Goal: Find specific page/section: Find specific page/section

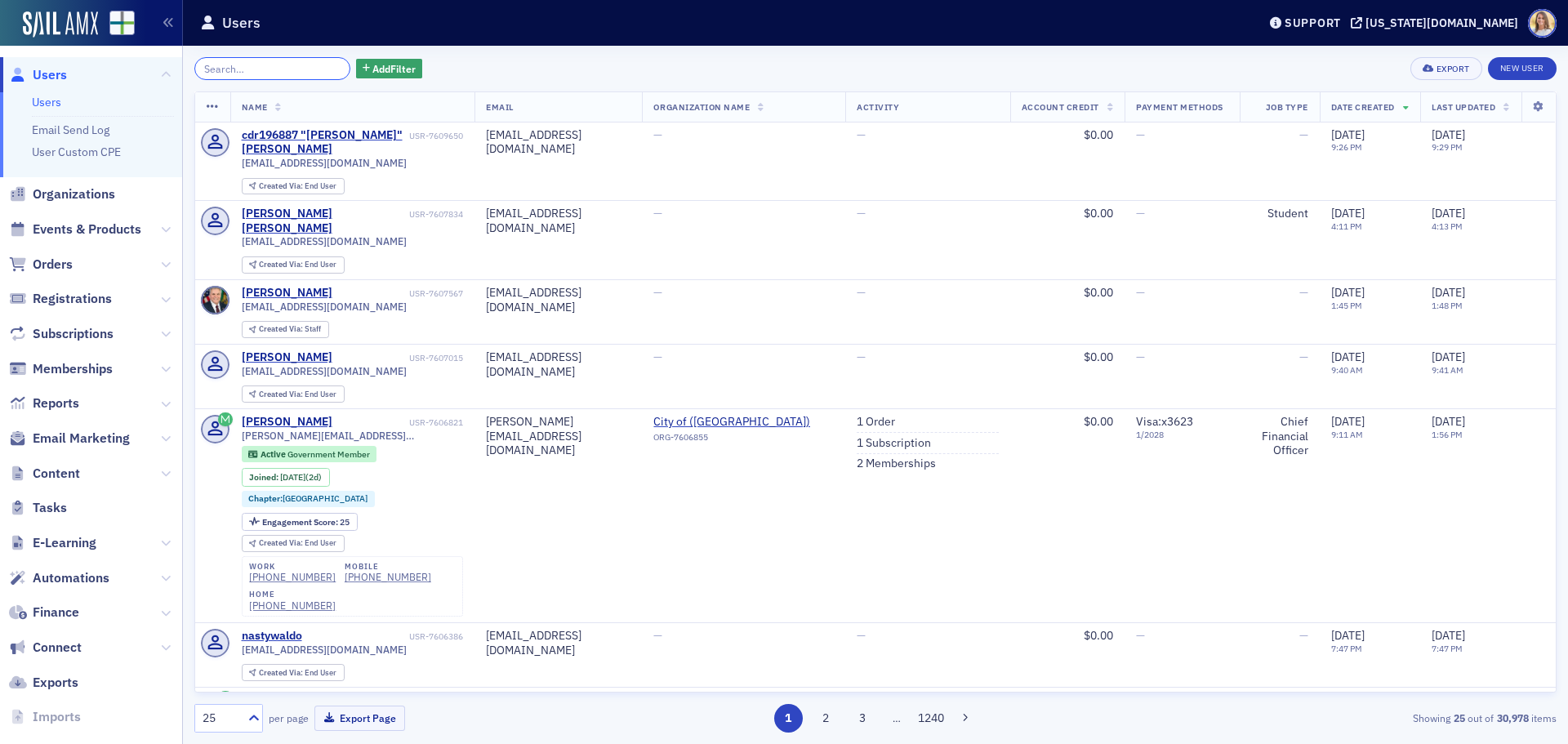
click at [240, 70] on input "search" at bounding box center [272, 68] width 156 height 23
click at [85, 203] on span "Organizations" at bounding box center [74, 194] width 82 height 18
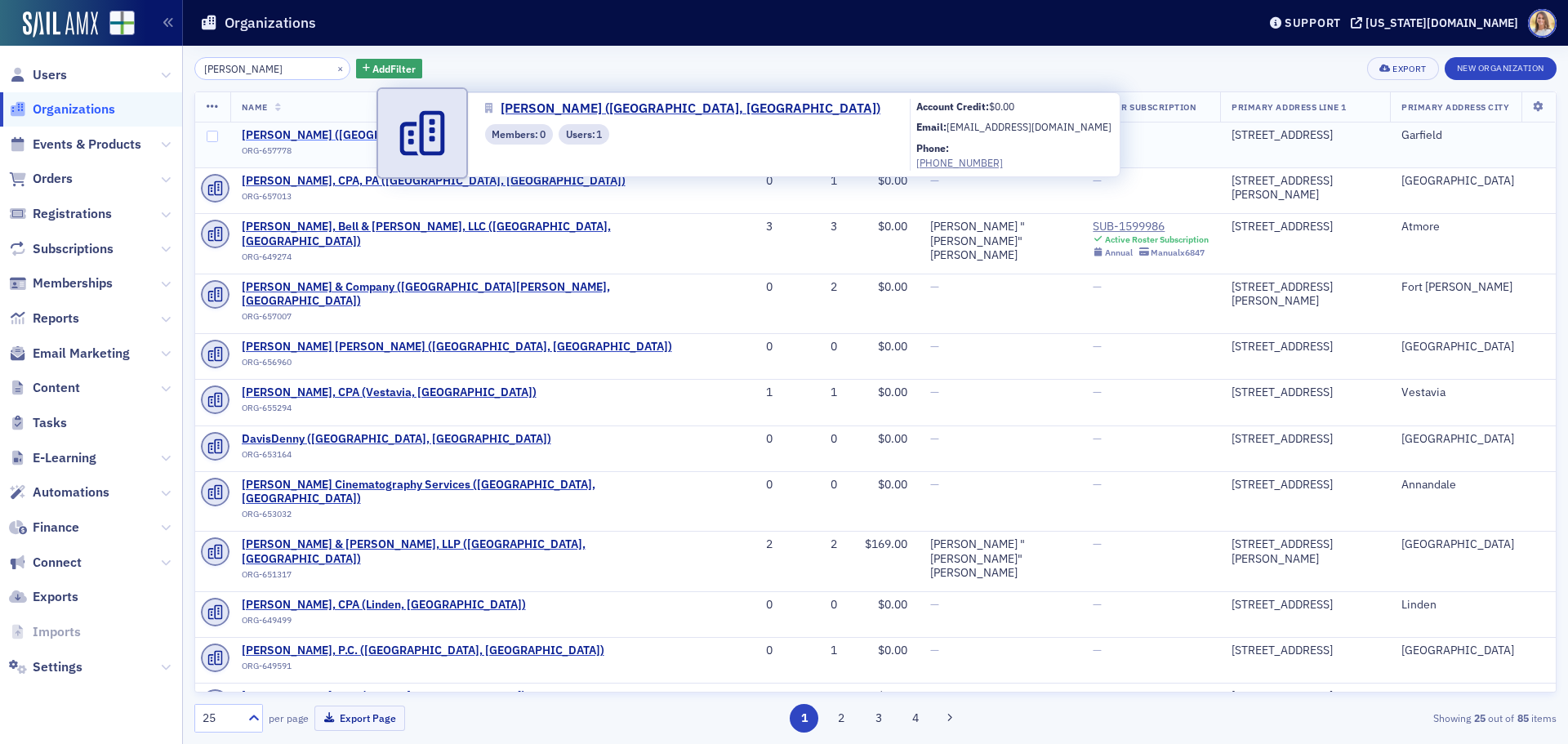
type input "[PERSON_NAME]"
click at [342, 135] on span "[PERSON_NAME] ([GEOGRAPHIC_DATA], [GEOGRAPHIC_DATA])" at bounding box center [410, 136] width 337 height 15
select select "US"
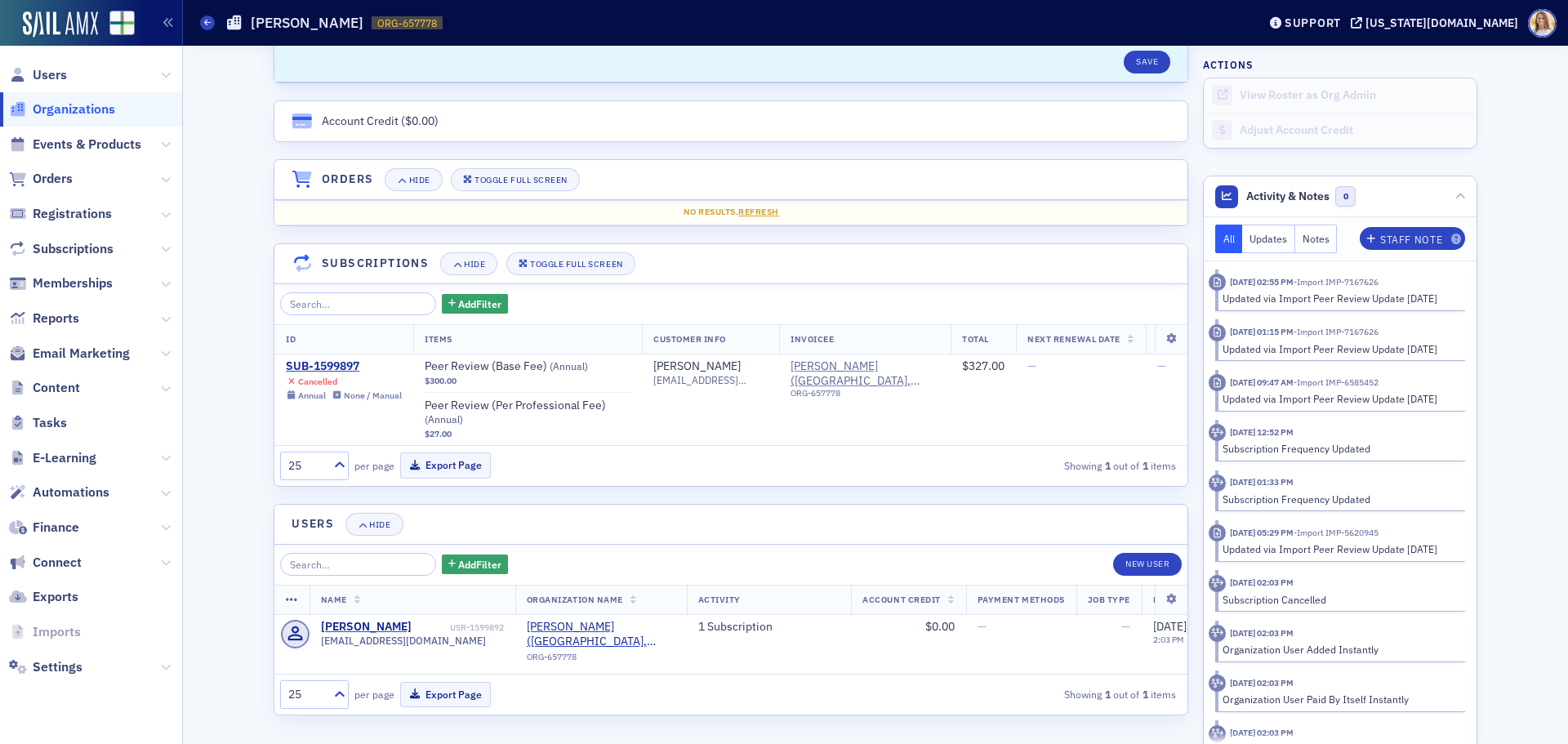
scroll to position [1032, 0]
click at [68, 71] on span "Users" at bounding box center [91, 74] width 182 height 35
click at [52, 80] on span "Users" at bounding box center [50, 75] width 35 height 18
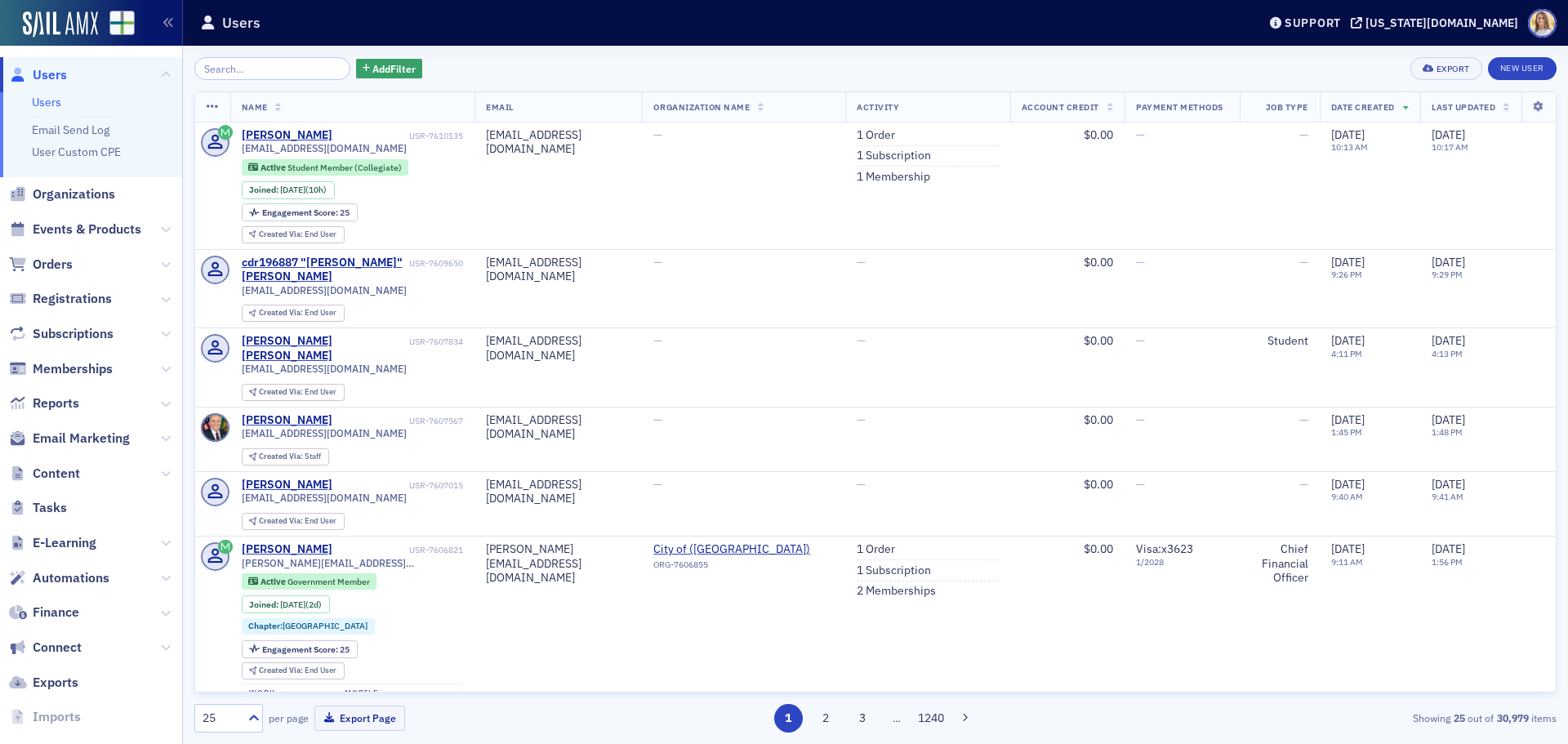
click at [53, 82] on span "Users" at bounding box center [50, 75] width 35 height 18
